Goal: Information Seeking & Learning: Learn about a topic

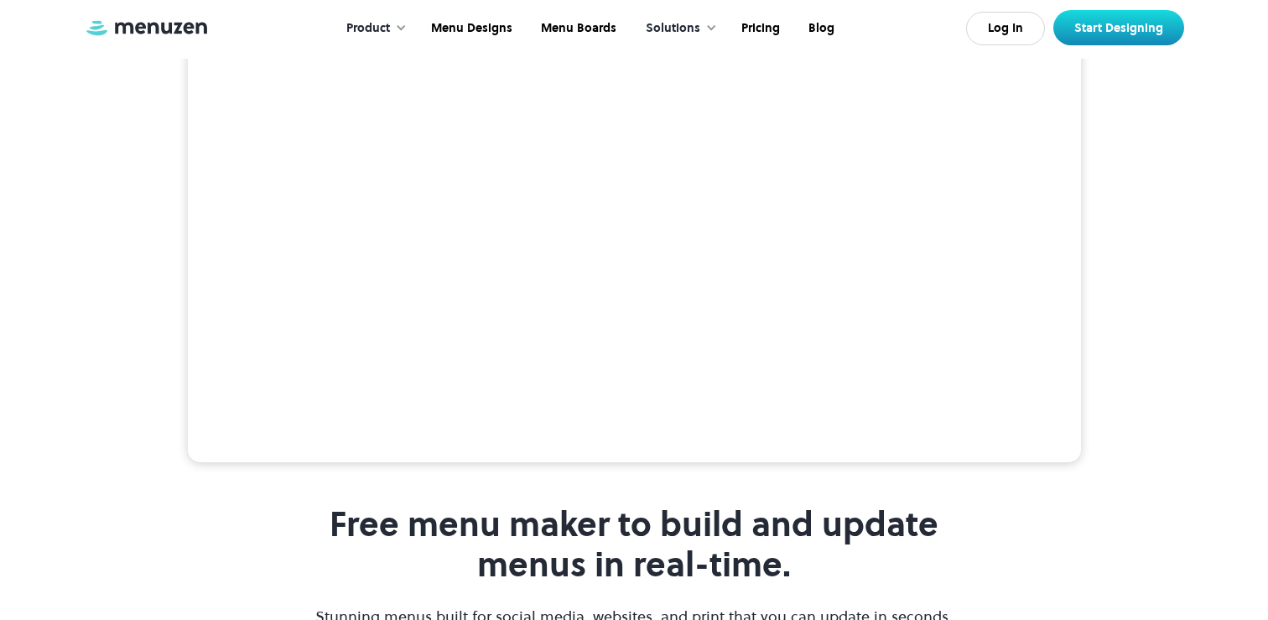
scroll to position [115, 0]
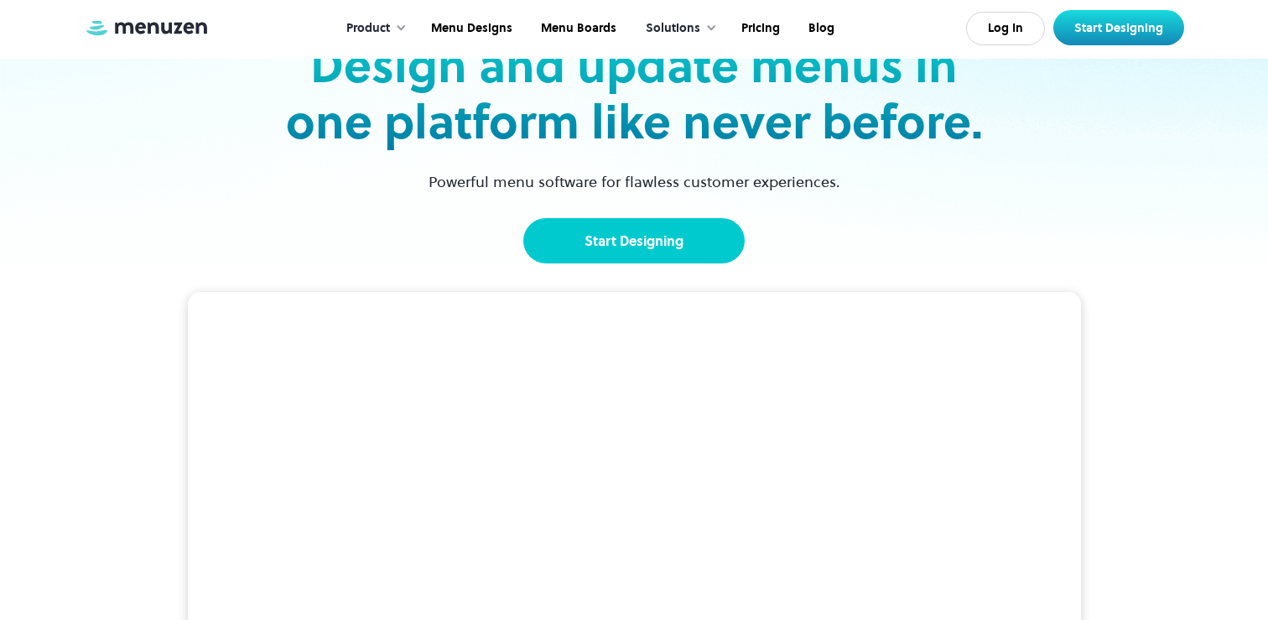
click at [608, 227] on link "Start Designing" at bounding box center [633, 240] width 221 height 45
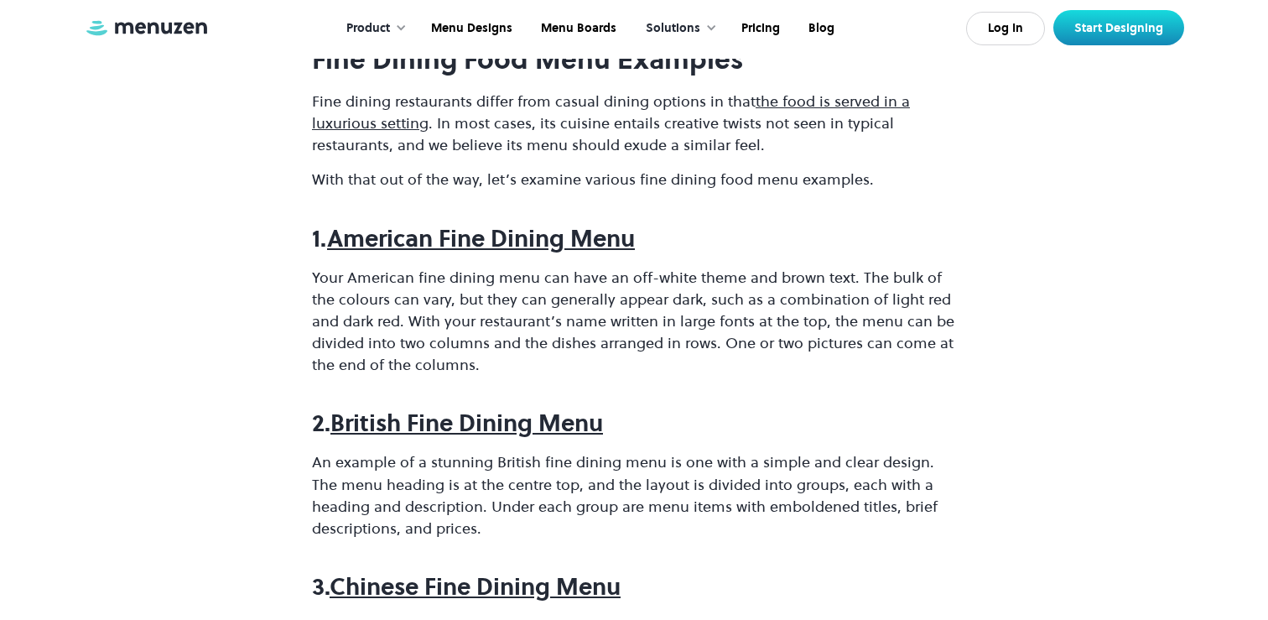
scroll to position [867, 0]
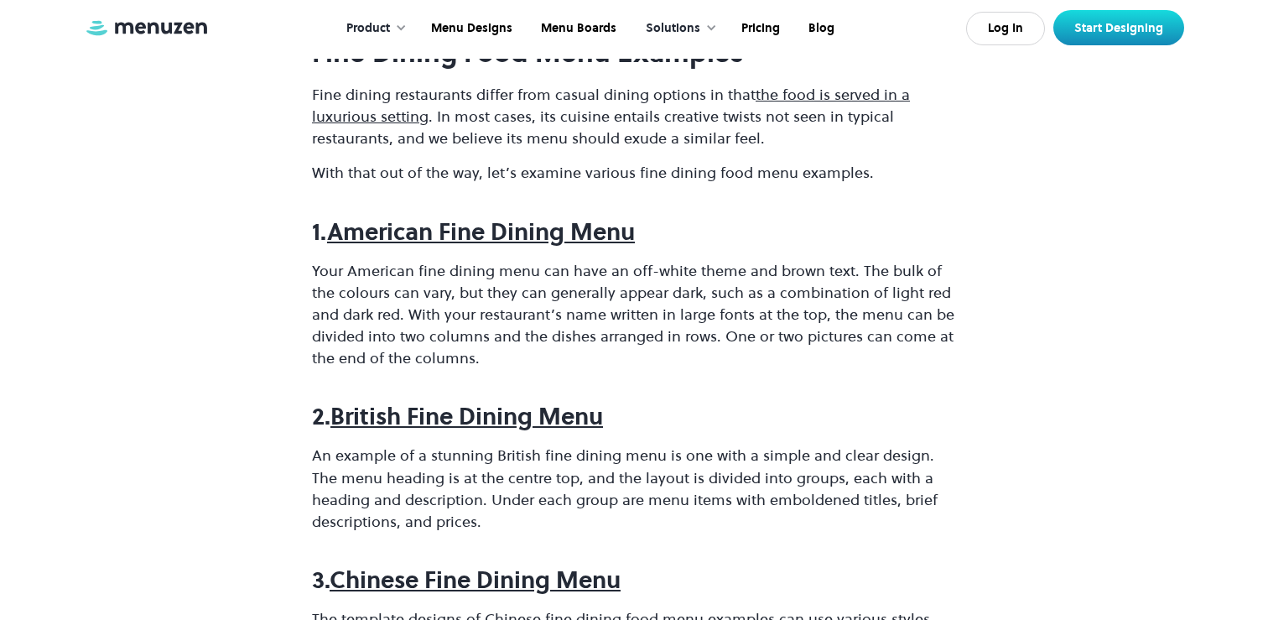
click at [447, 228] on strong "American Fine Dining Menu" at bounding box center [481, 232] width 308 height 32
click at [411, 422] on strong "British Fine Dining Menu" at bounding box center [466, 416] width 273 height 32
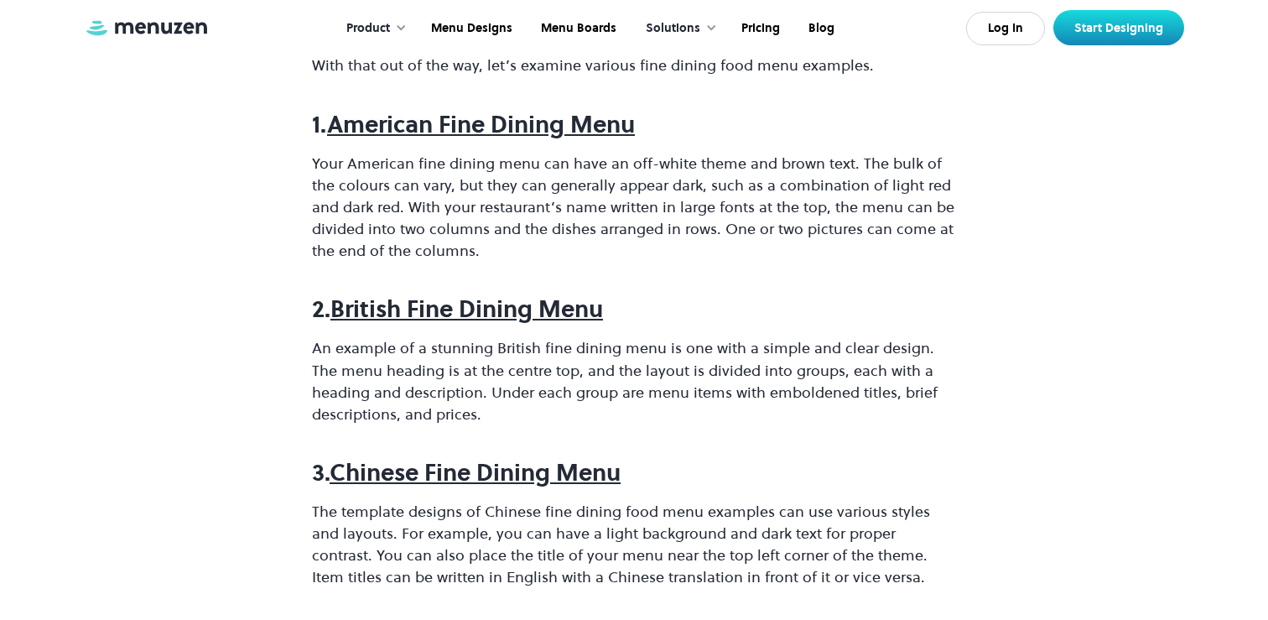
scroll to position [1095, 0]
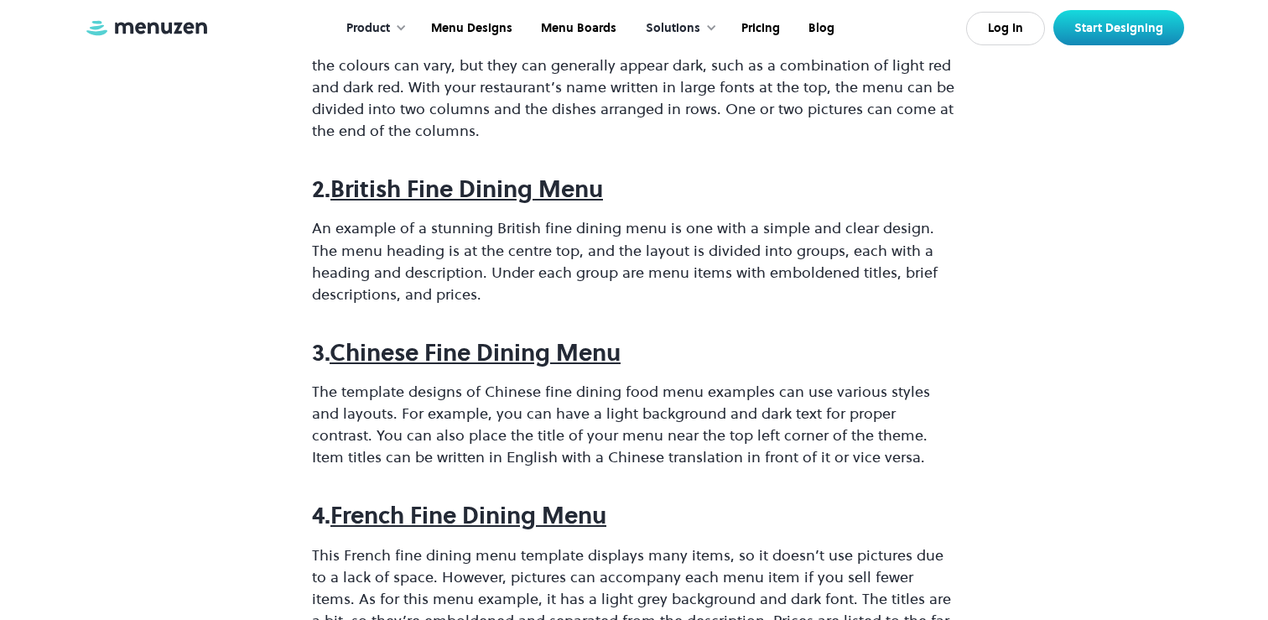
click at [382, 195] on strong "British Fine Dining Menu" at bounding box center [466, 189] width 273 height 32
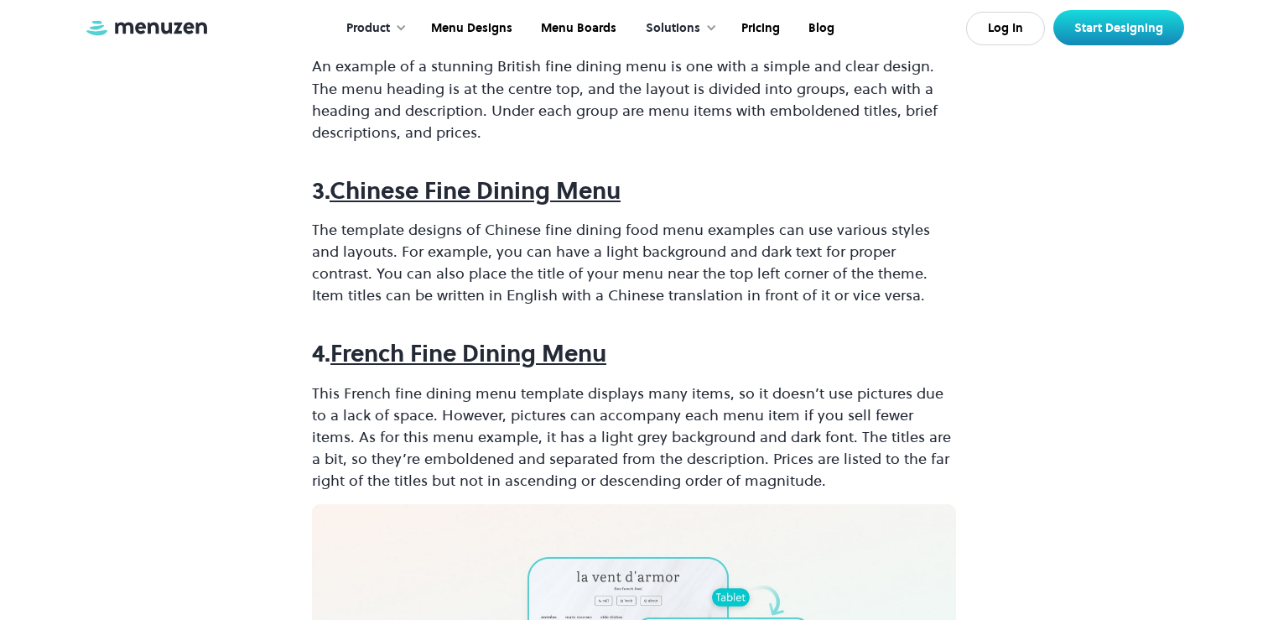
scroll to position [1317, 0]
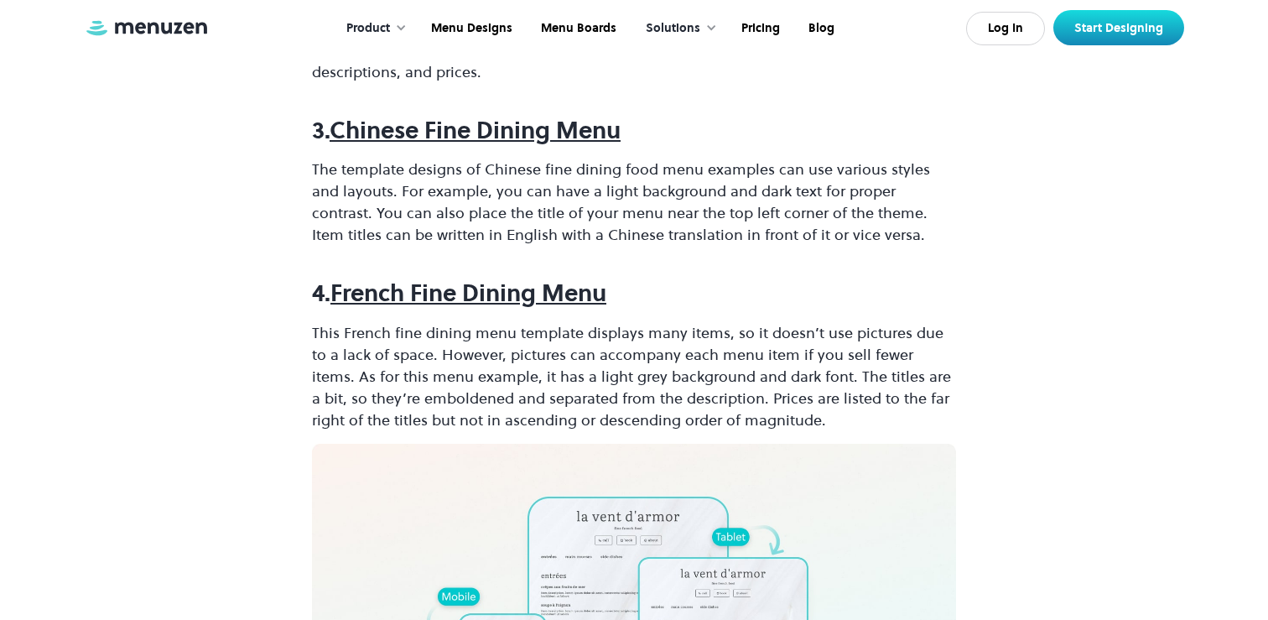
click at [460, 130] on strong "Chinese Fine Dining Menu" at bounding box center [475, 130] width 291 height 32
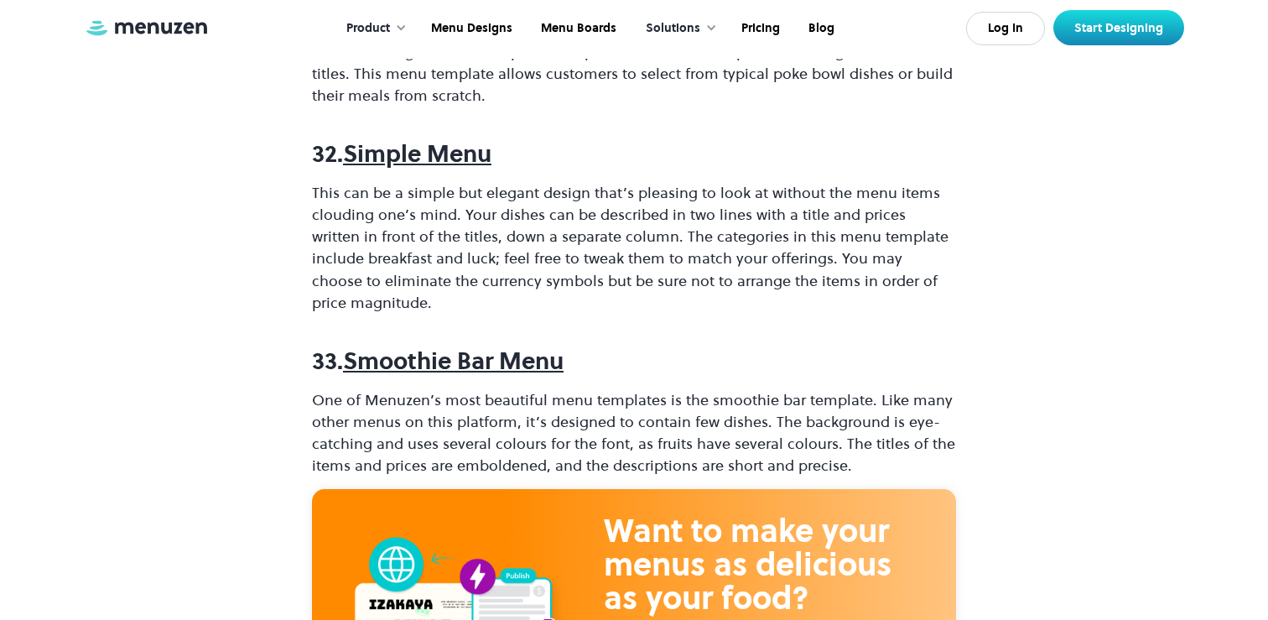
scroll to position [10087, 0]
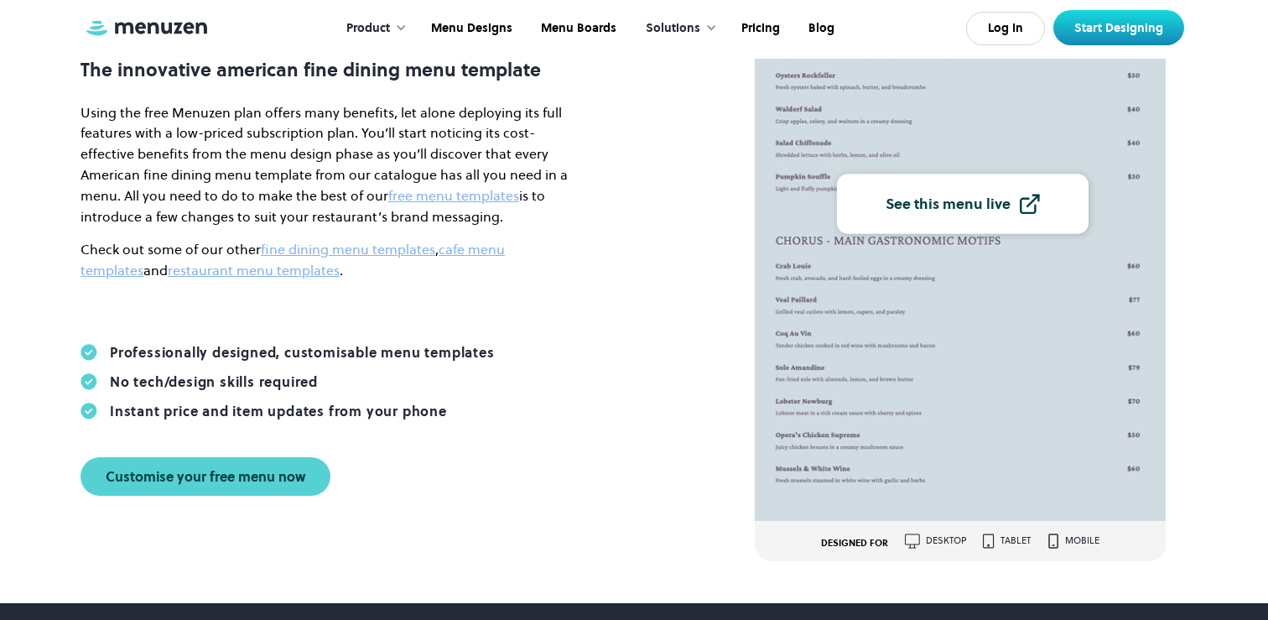
scroll to position [276, 0]
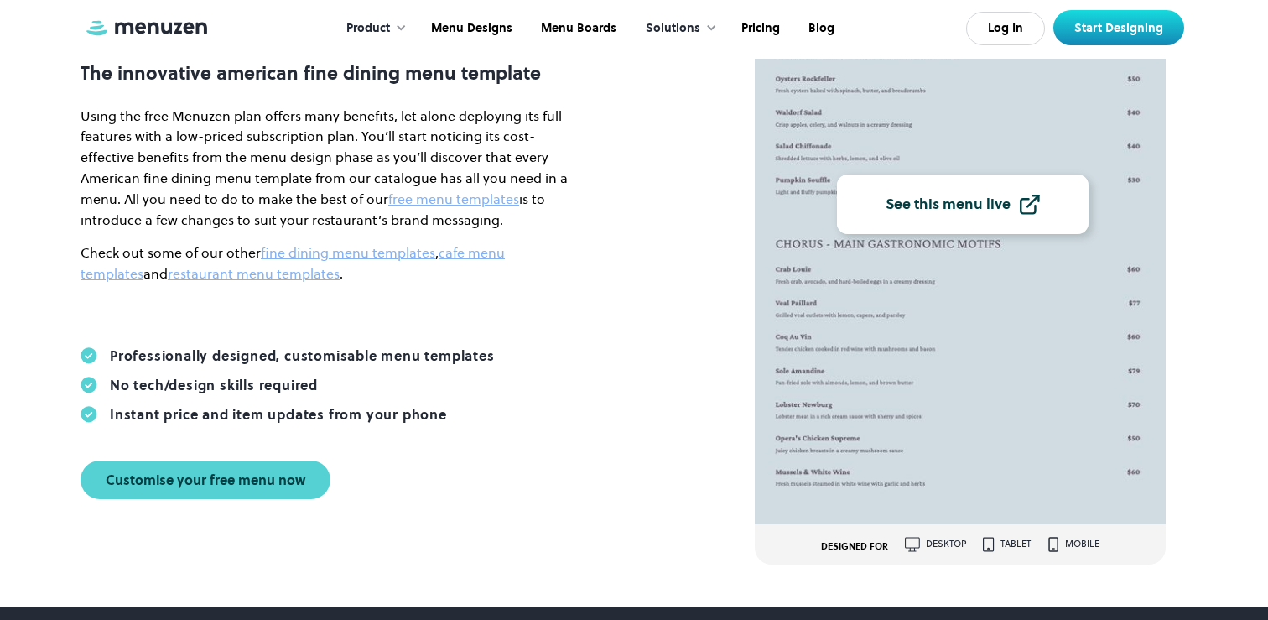
click at [949, 211] on div "See this menu live" at bounding box center [948, 203] width 125 height 15
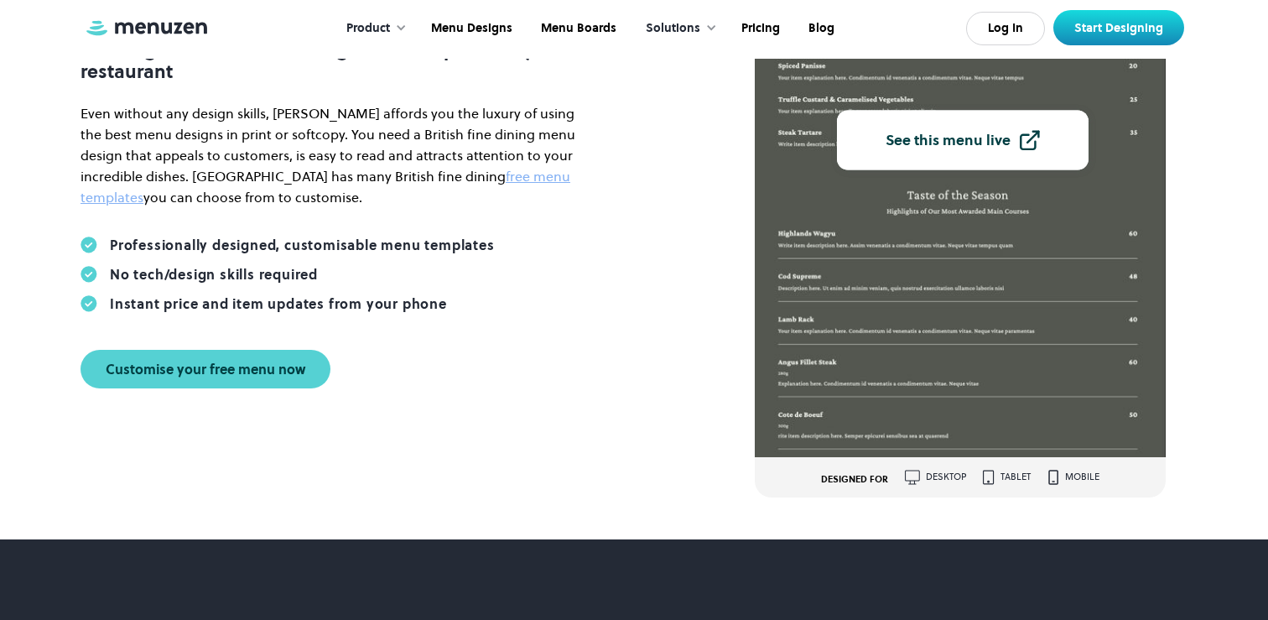
scroll to position [349, 0]
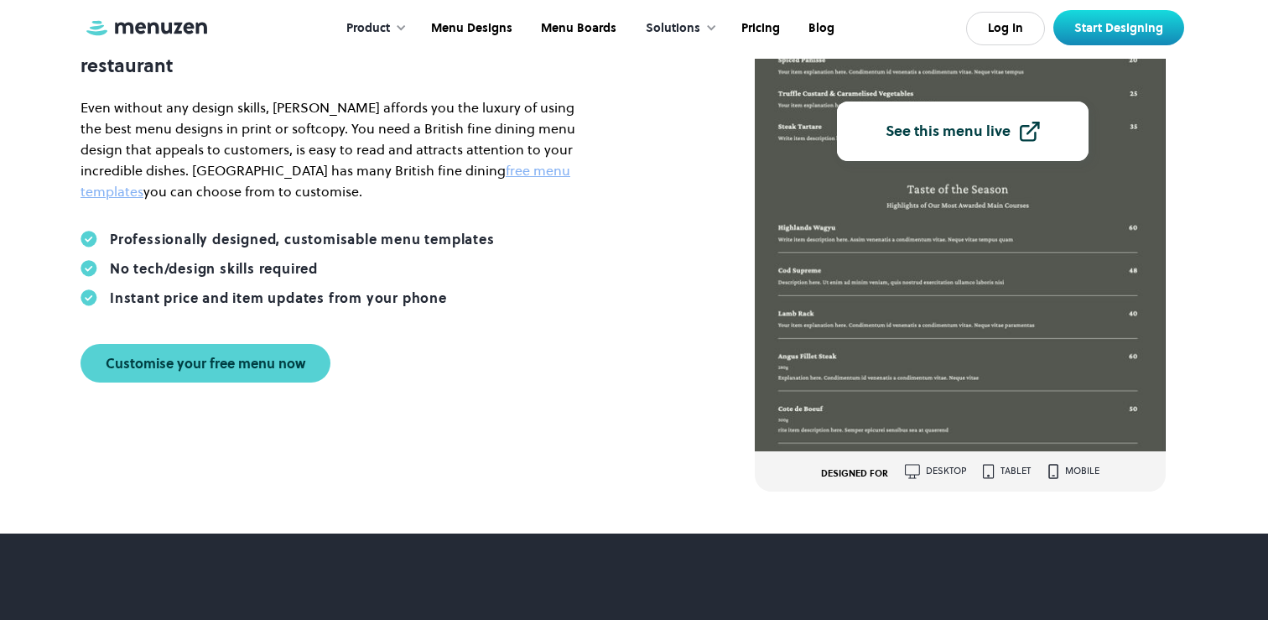
click at [923, 143] on link "See this menu live" at bounding box center [963, 131] width 252 height 60
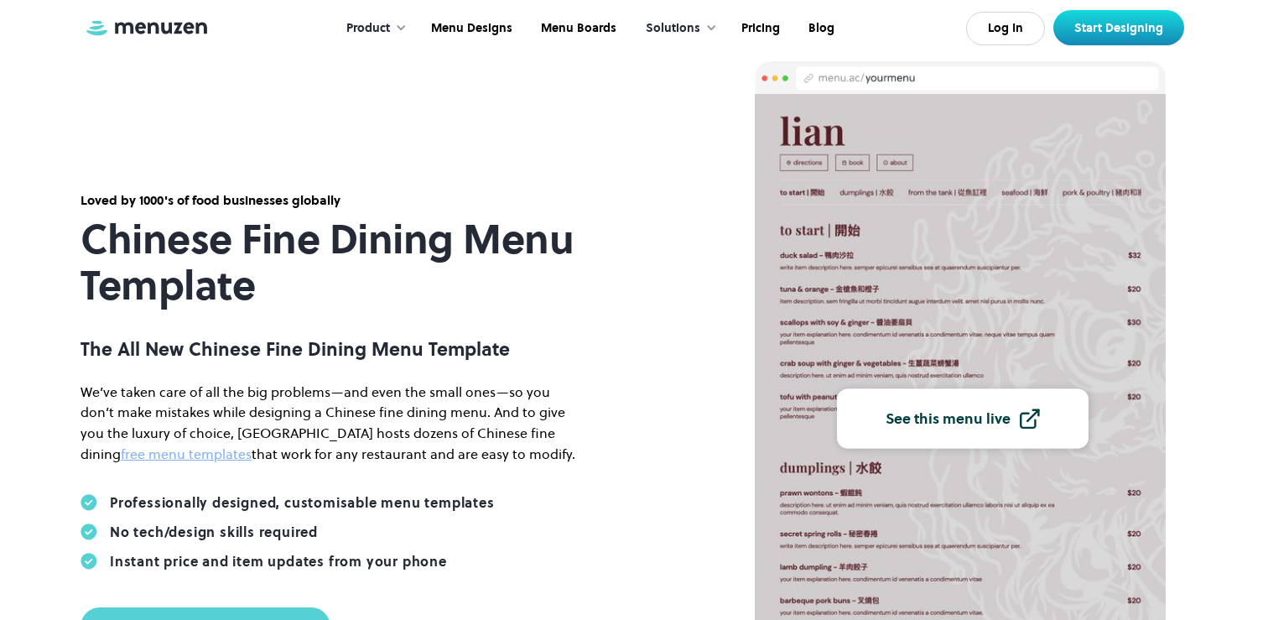
scroll to position [71, 0]
